Goal: Information Seeking & Learning: Check status

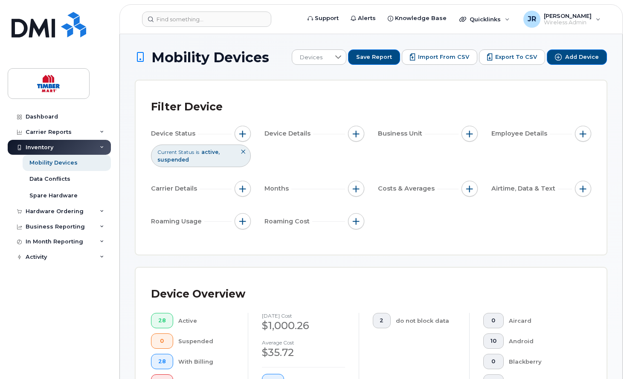
scroll to position [262, 0]
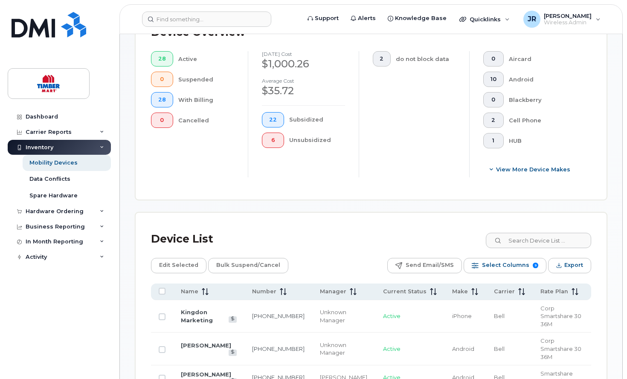
click at [63, 347] on div "Dashboard Carrier Reports Monthly Billing Roaming Reports Suspended Devices Sus…" at bounding box center [60, 237] width 105 height 257
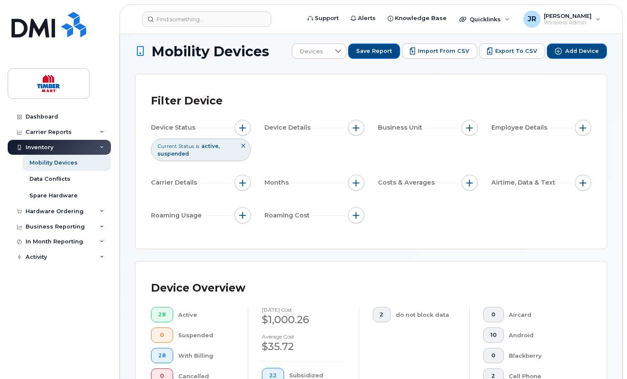
scroll to position [0, 0]
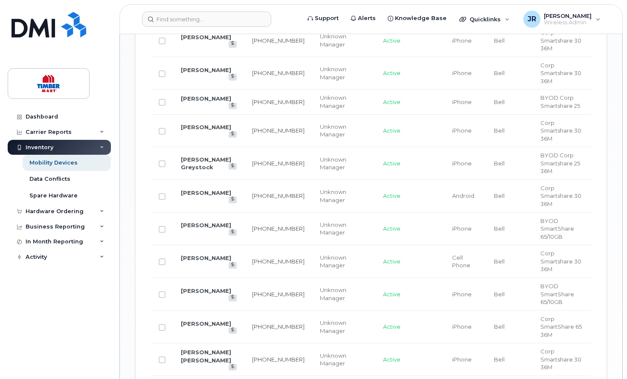
scroll to position [939, 0]
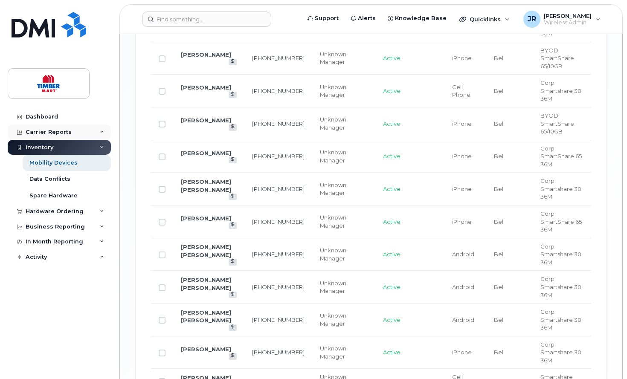
click at [54, 132] on div "Carrier Reports" at bounding box center [49, 132] width 46 height 7
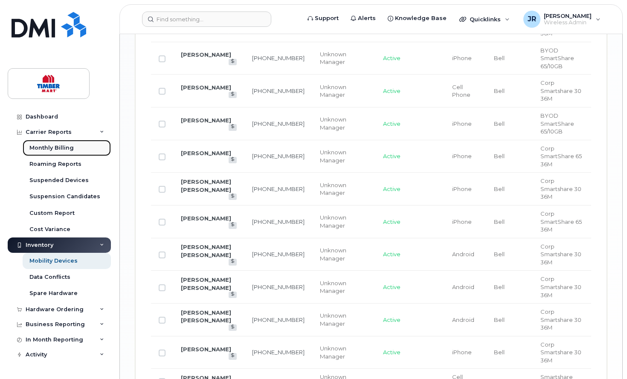
click at [48, 148] on div "Monthly Billing" at bounding box center [51, 148] width 44 height 8
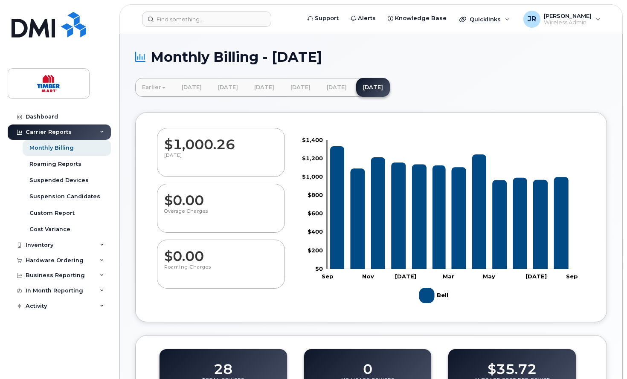
click at [76, 354] on div "Dashboard Carrier Reports Monthly Billing Roaming Reports Suspended Devices Sus…" at bounding box center [60, 237] width 105 height 257
click at [128, 103] on div "Monthly Billing - [DATE] Earlier [DATE] [DATE] [DATE] [DATE] [DATE] [DATE] [DAT…" at bounding box center [371, 337] width 503 height 606
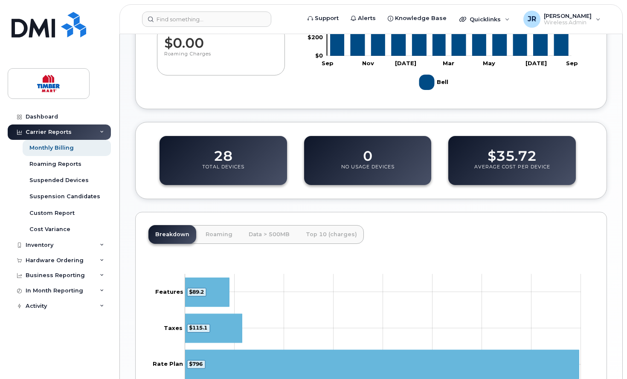
scroll to position [256, 0]
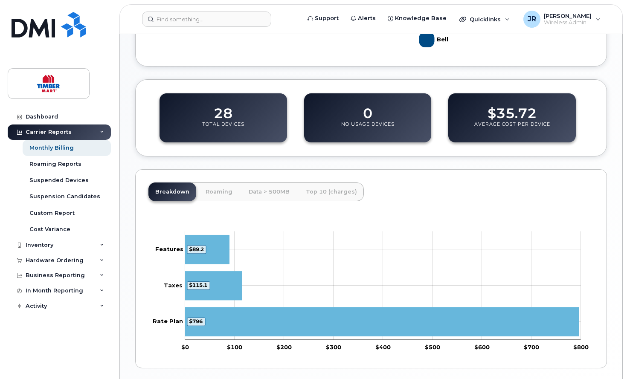
click at [128, 152] on div "Monthly Billing - [DATE] Earlier [DATE] [DATE] [DATE] [DATE] [DATE] [DATE] [DAT…" at bounding box center [371, 81] width 503 height 606
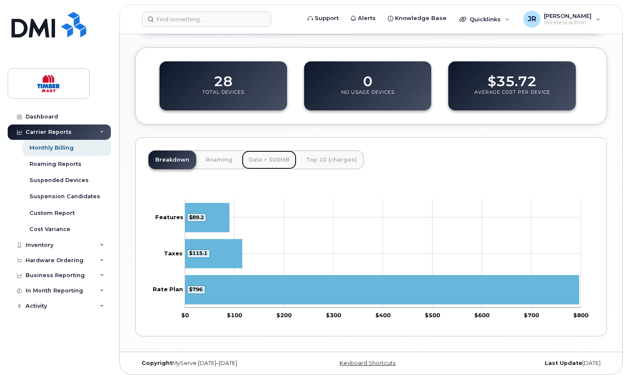
click at [256, 160] on link "Data > 500MB" at bounding box center [269, 160] width 55 height 19
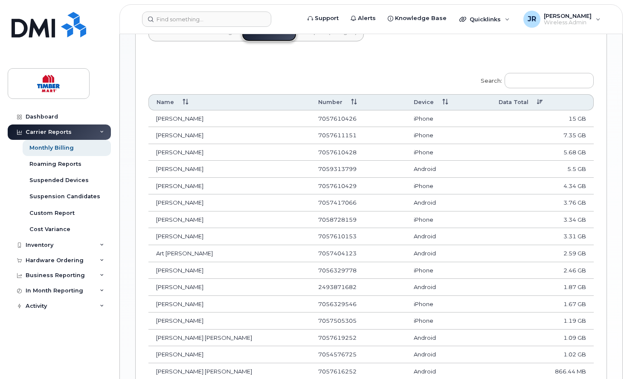
scroll to position [544, 0]
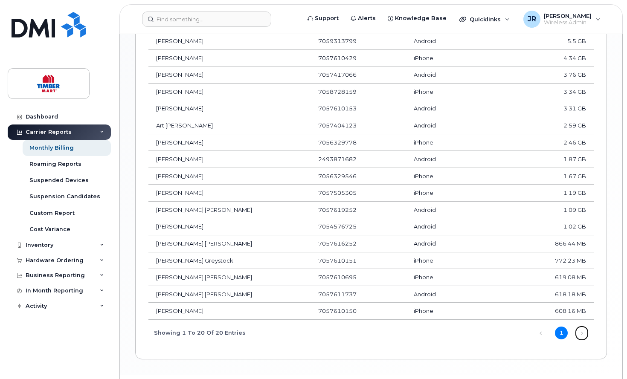
click at [584, 334] on link "Next" at bounding box center [582, 333] width 13 height 13
click at [41, 113] on link "Dashboard" at bounding box center [59, 116] width 103 height 15
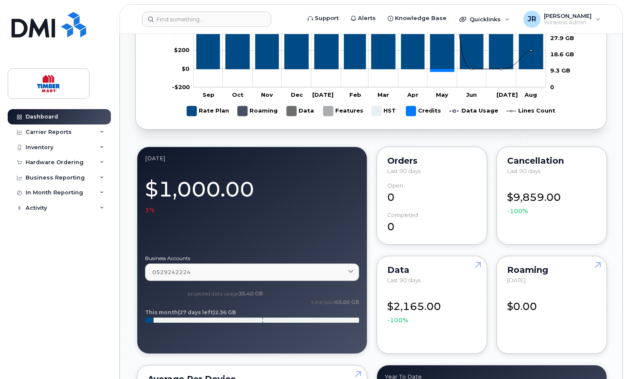
scroll to position [299, 0]
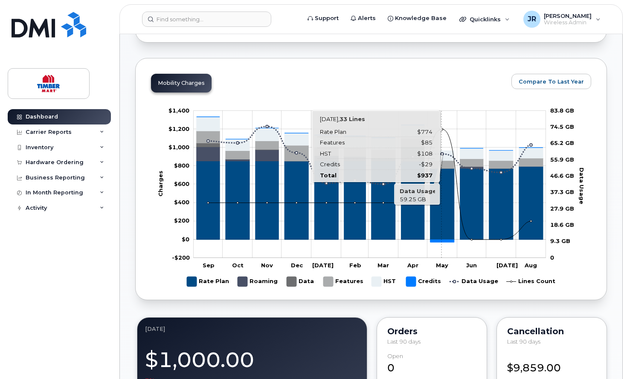
click at [442, 131] on rect "Chart" at bounding box center [370, 184] width 352 height 147
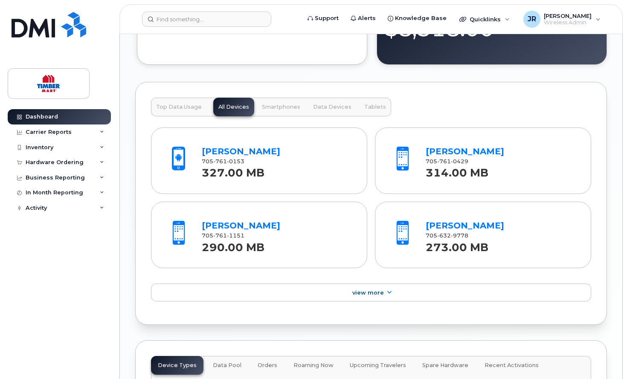
scroll to position [811, 0]
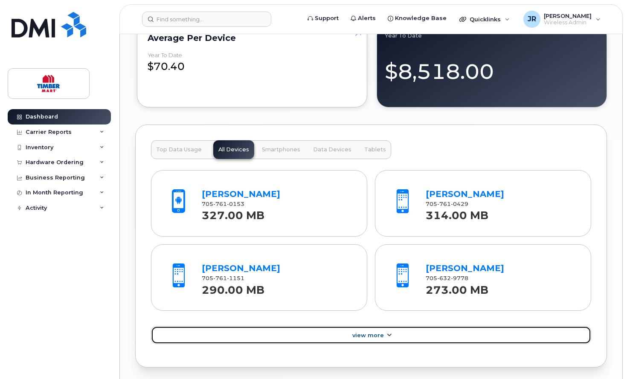
click at [357, 331] on link "View More" at bounding box center [371, 335] width 440 height 18
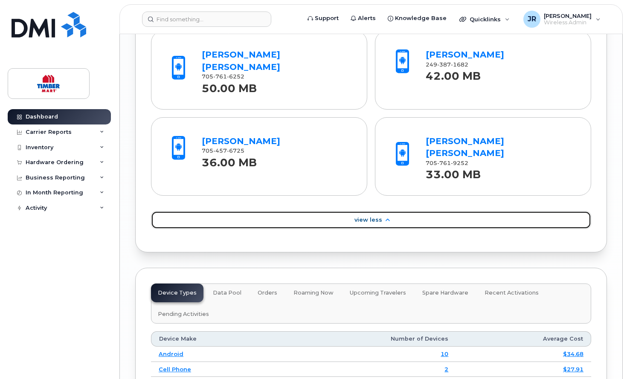
scroll to position [1493, 0]
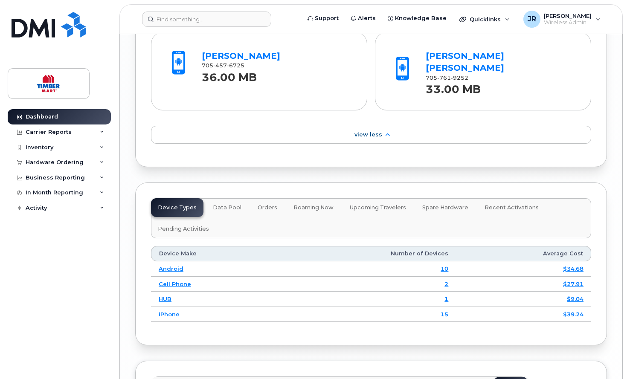
click at [227, 204] on span "Data Pool" at bounding box center [227, 207] width 29 height 7
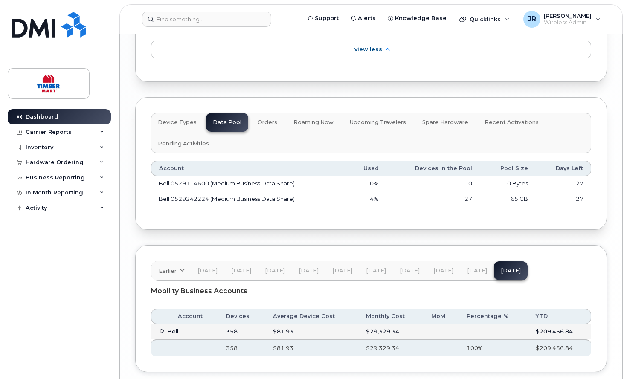
scroll to position [1591, 0]
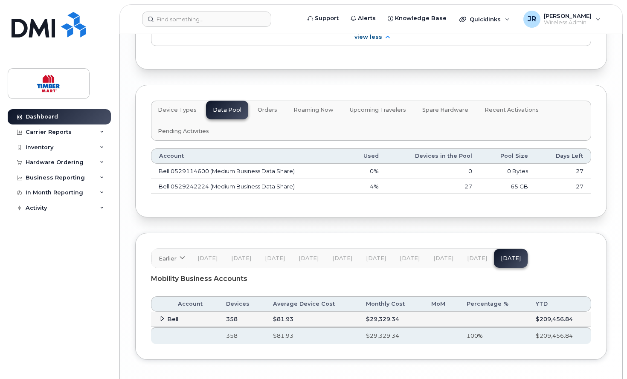
click at [475, 255] on span "Jul 25" at bounding box center [477, 258] width 20 height 7
click at [162, 312] on td "Bell" at bounding box center [184, 319] width 67 height 15
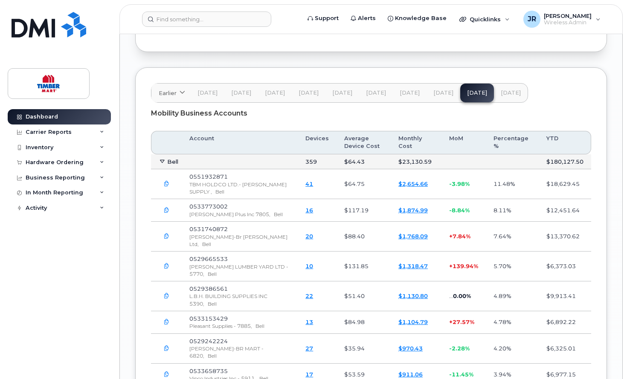
scroll to position [1543, 0]
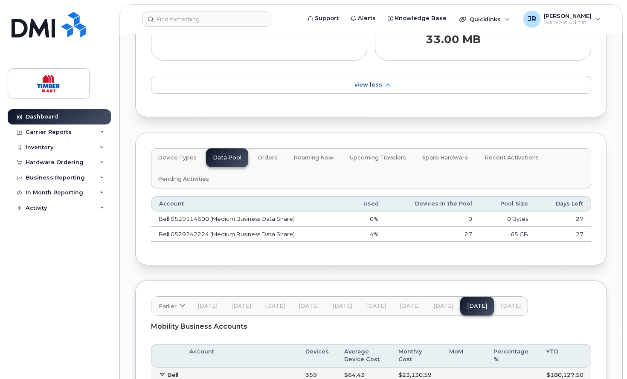
click at [551, 344] on th "YTD" at bounding box center [565, 355] width 52 height 23
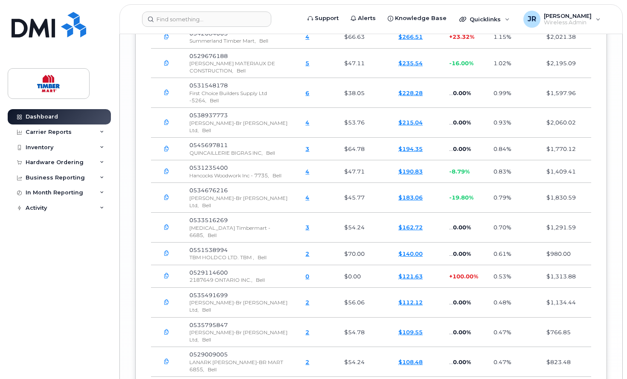
scroll to position [2695, 0]
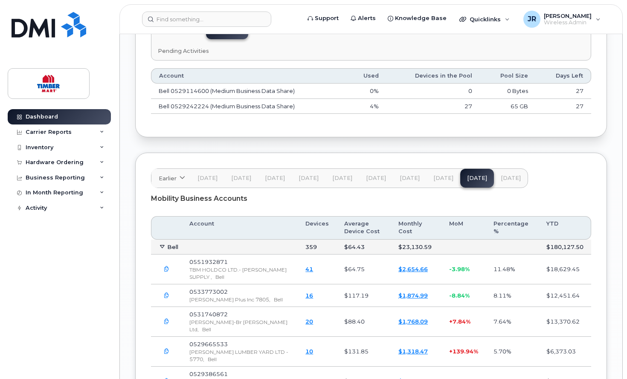
scroll to position [1629, 0]
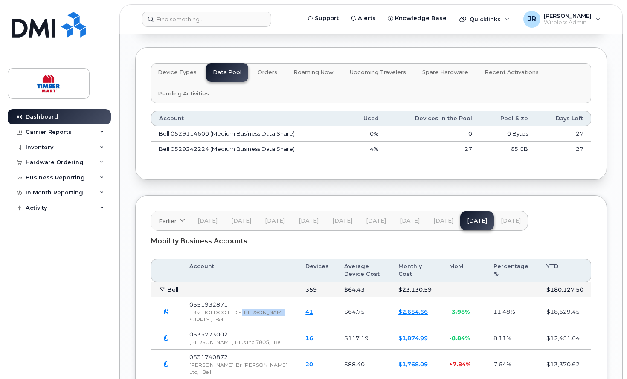
drag, startPoint x: 242, startPoint y: 275, endPoint x: 282, endPoint y: 276, distance: 39.7
click at [282, 309] on div "TBM HOLDCO LTD.- MORIN SUPPLY , Bell" at bounding box center [239, 316] width 101 height 15
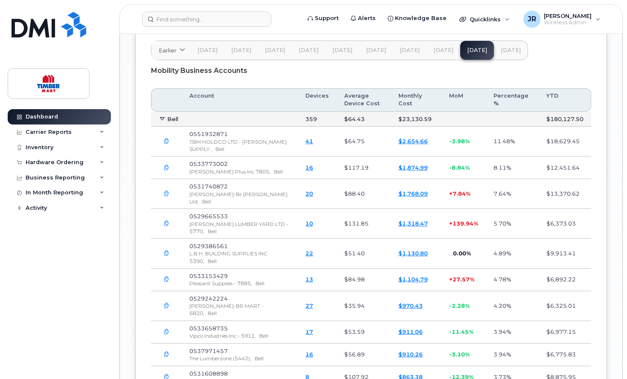
click at [308, 138] on link "41" at bounding box center [309, 141] width 8 height 7
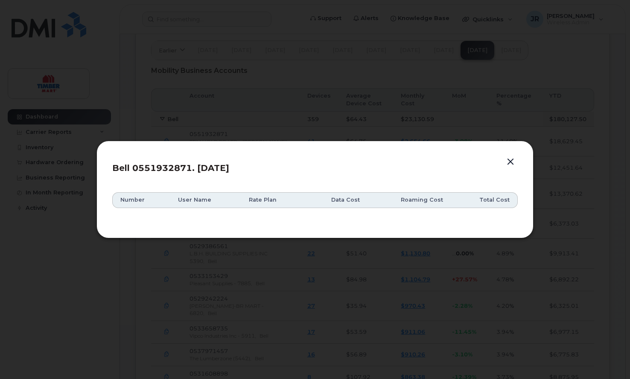
click at [507, 163] on button "button" at bounding box center [510, 162] width 13 height 12
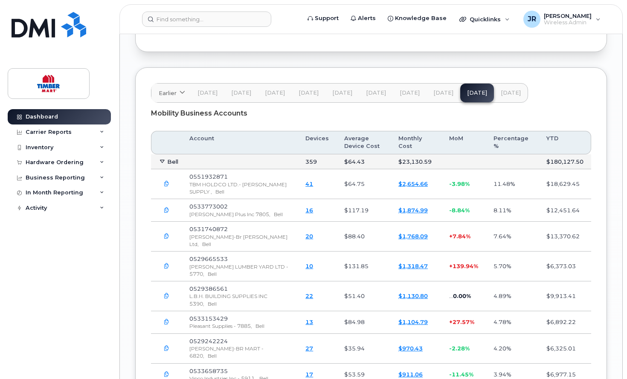
scroll to position [1501, 0]
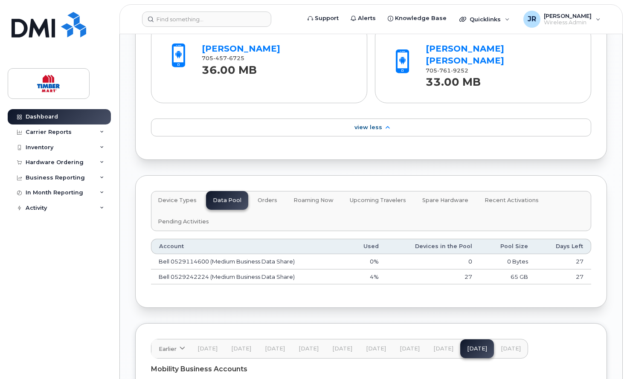
click at [434, 197] on span "Spare Hardware" at bounding box center [445, 200] width 46 height 7
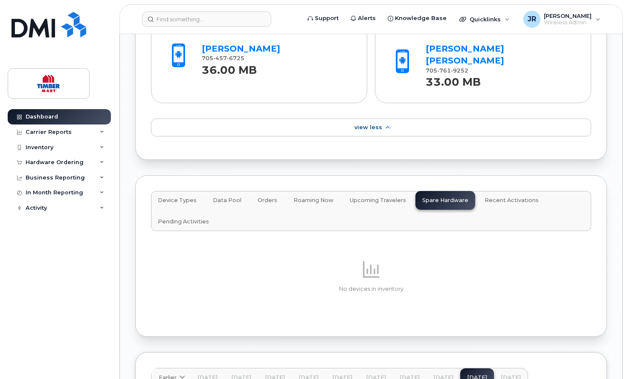
click at [384, 197] on span "Upcoming Travelers" at bounding box center [378, 200] width 56 height 7
click at [319, 191] on button "Roaming Now" at bounding box center [314, 200] width 54 height 19
click at [187, 197] on span "Device Types" at bounding box center [177, 200] width 39 height 7
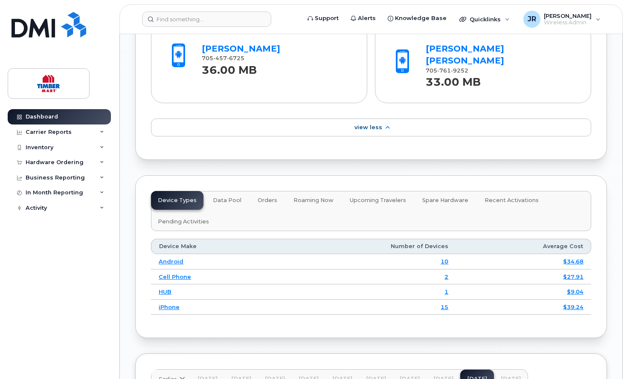
click at [177, 218] on span "Pending Activities" at bounding box center [183, 221] width 51 height 7
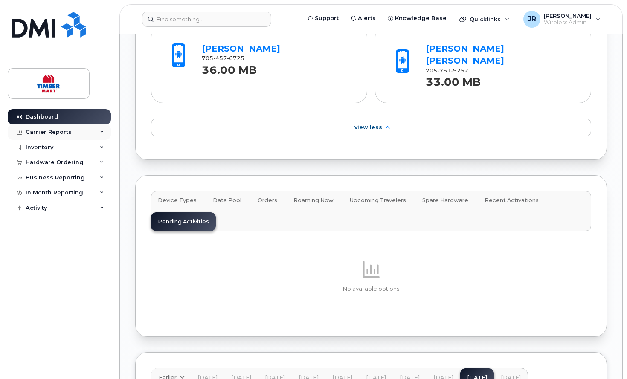
click at [37, 135] on div "Carrier Reports" at bounding box center [49, 132] width 46 height 7
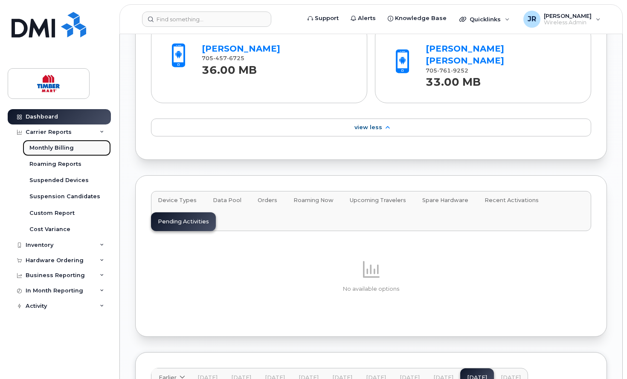
click at [41, 149] on div "Monthly Billing" at bounding box center [51, 148] width 44 height 8
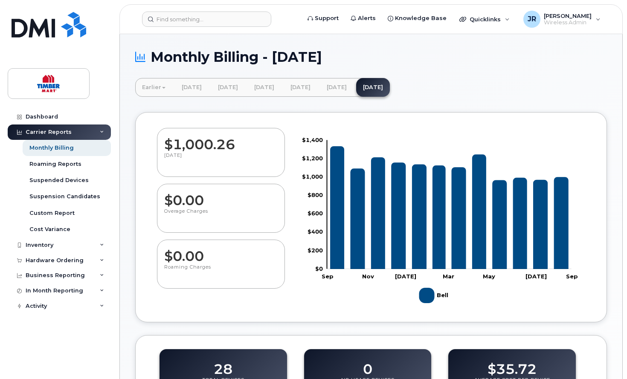
scroll to position [288, 0]
